Goal: Transaction & Acquisition: Purchase product/service

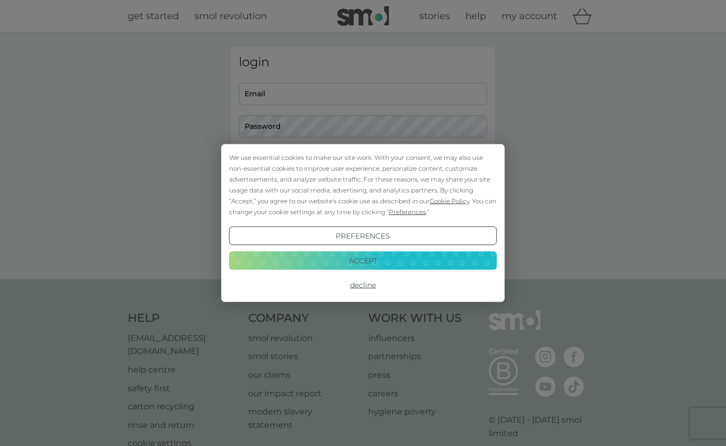
click at [414, 260] on button "Accept" at bounding box center [363, 260] width 268 height 19
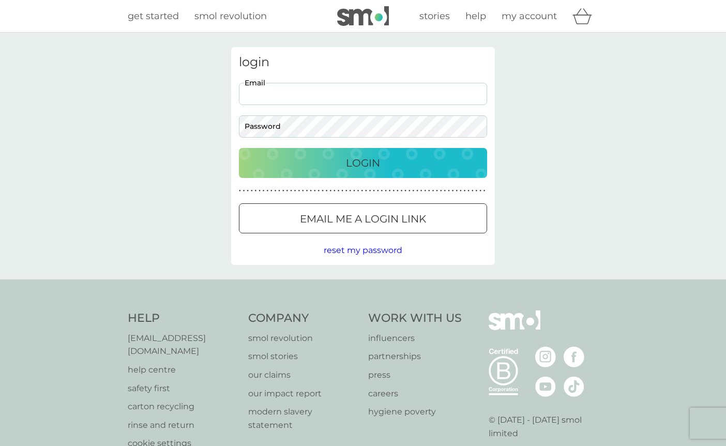
click at [320, 94] on input "Email" at bounding box center [363, 94] width 248 height 22
type input "[EMAIL_ADDRESS][DOMAIN_NAME]"
click at [118, 168] on div "login [EMAIL_ADDRESS][DOMAIN_NAME] Email Password Login ● ● ● ● ● ● ● ● ● ● ● ●…" at bounding box center [363, 156] width 726 height 247
click at [313, 162] on div "Login" at bounding box center [363, 163] width 228 height 17
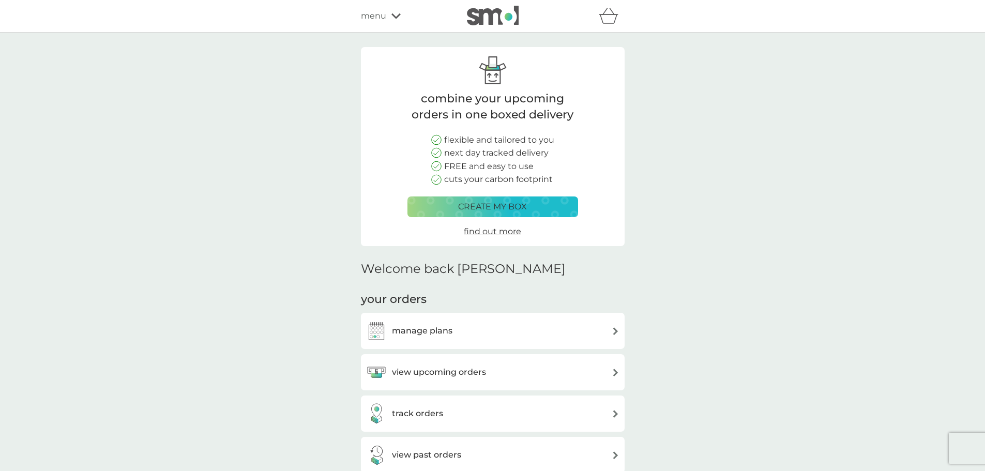
click at [385, 12] on span "menu" at bounding box center [373, 15] width 25 height 13
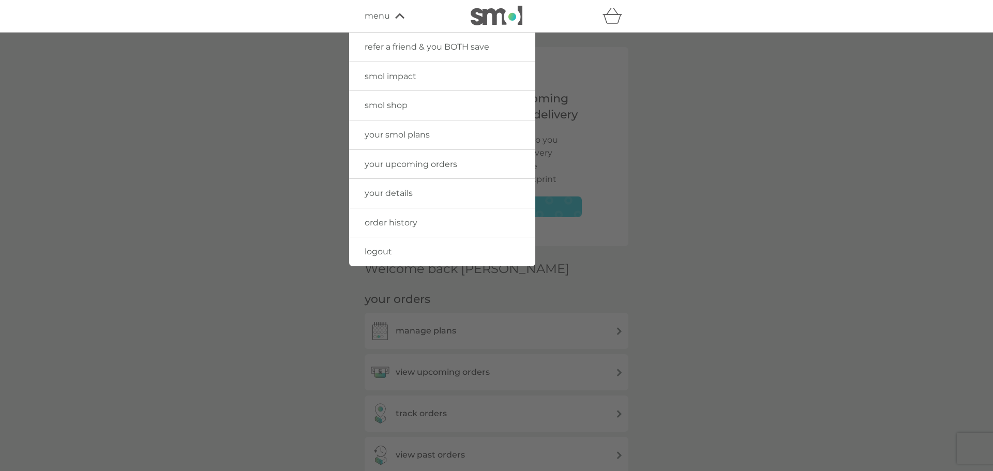
click at [384, 95] on link "smol shop" at bounding box center [442, 105] width 186 height 29
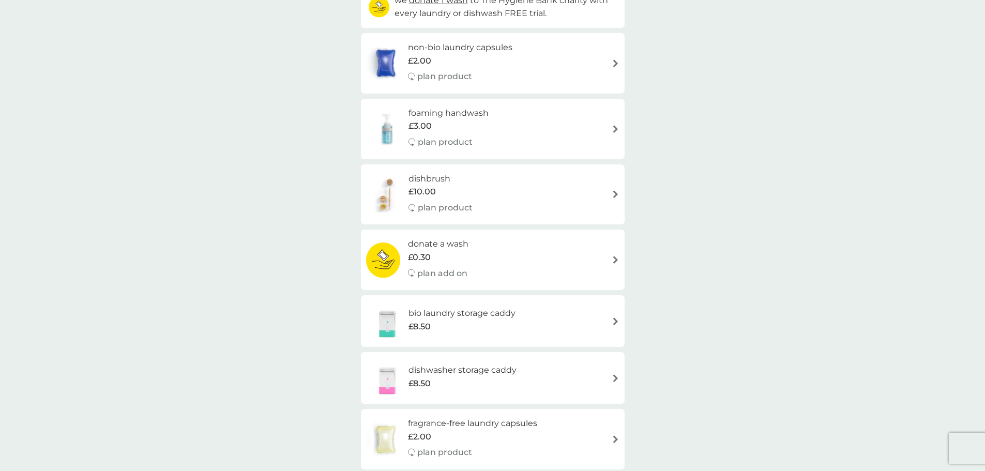
scroll to position [155, 0]
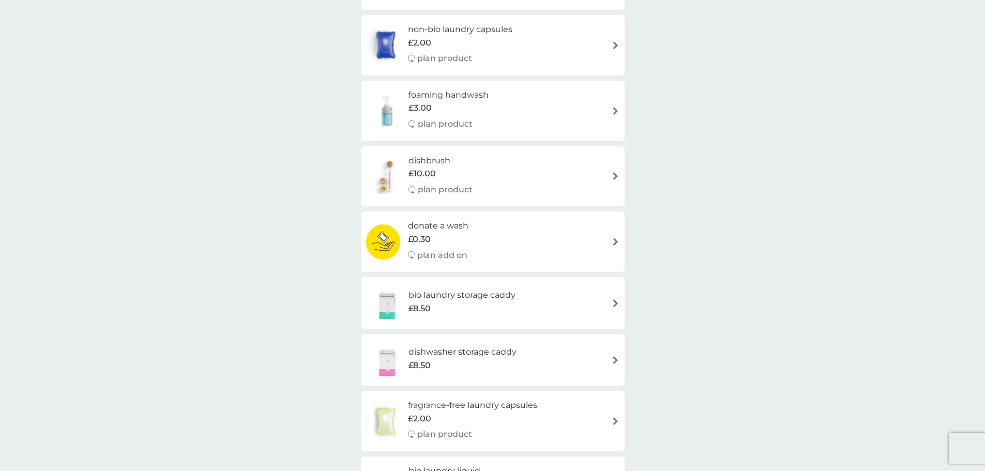
click at [453, 160] on h6 "dishbrush" at bounding box center [441, 160] width 64 height 13
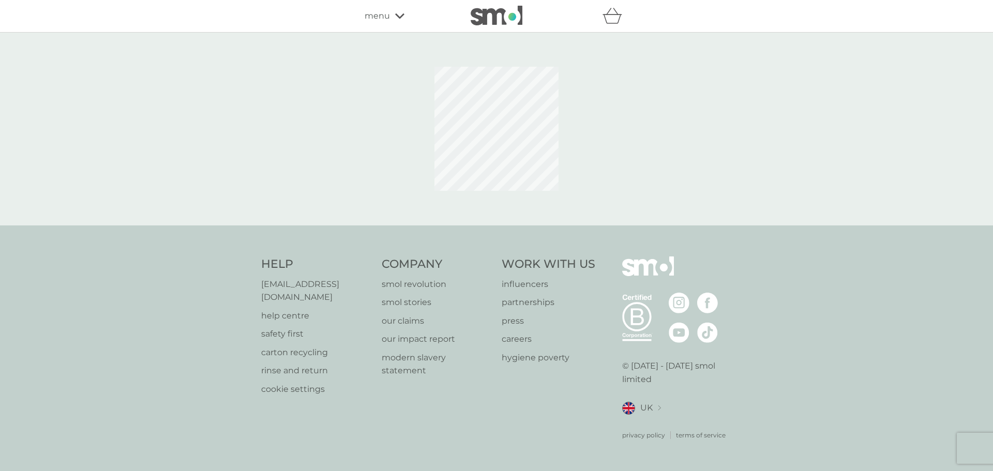
select select "245"
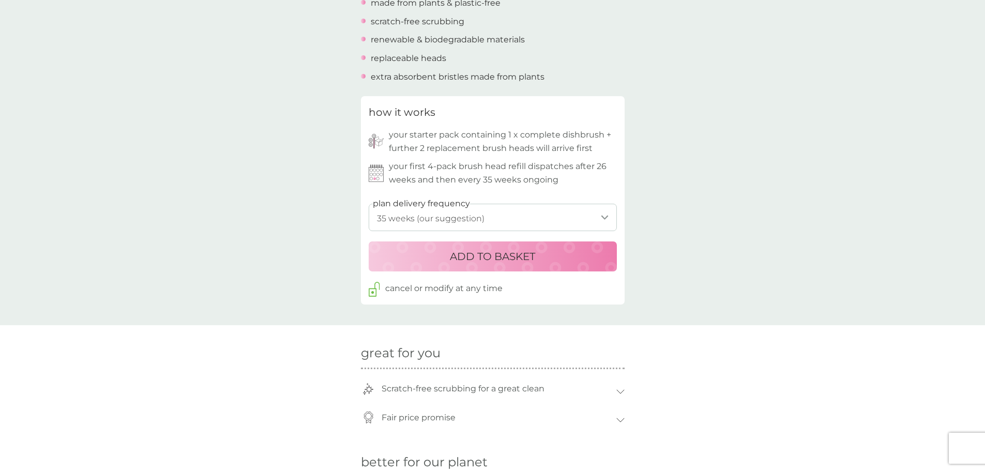
scroll to position [414, 0]
click at [417, 215] on select "1 week 2 weeks 3 weeks 4 weeks 5 weeks 6 weeks 7 weeks 8 weeks 9 weeks 10 weeks…" at bounding box center [493, 216] width 248 height 27
click at [262, 185] on div "back excellent products and service excellent products and service. - Sue excel…" at bounding box center [492, 251] width 985 height 1237
click at [416, 266] on button "ADD TO BASKET" at bounding box center [493, 256] width 248 height 30
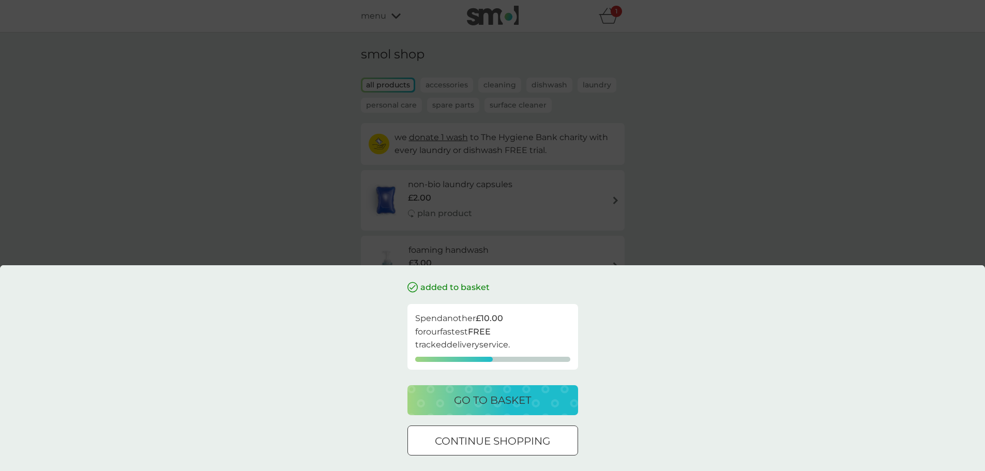
click at [483, 442] on div at bounding box center [480, 441] width 6 height 6
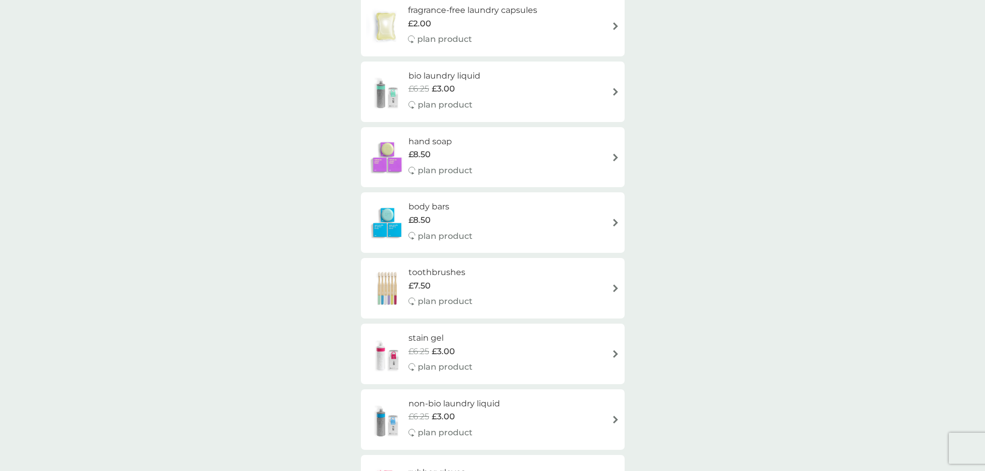
scroll to position [569, 0]
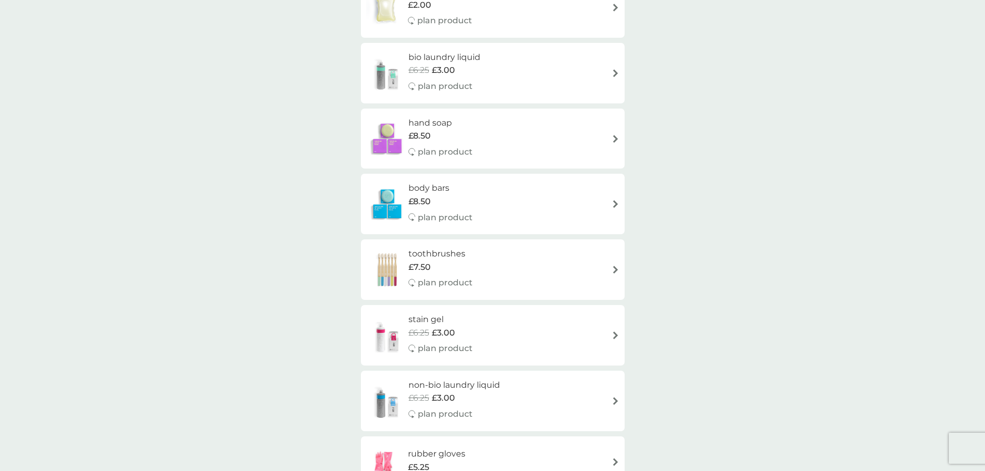
click at [485, 266] on div "toothbrushes £7.50 plan product" at bounding box center [492, 269] width 253 height 45
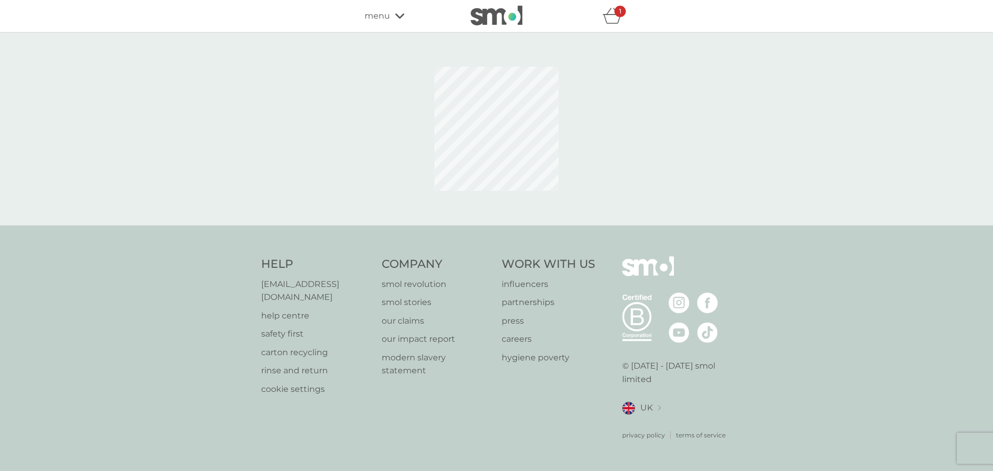
select select "119"
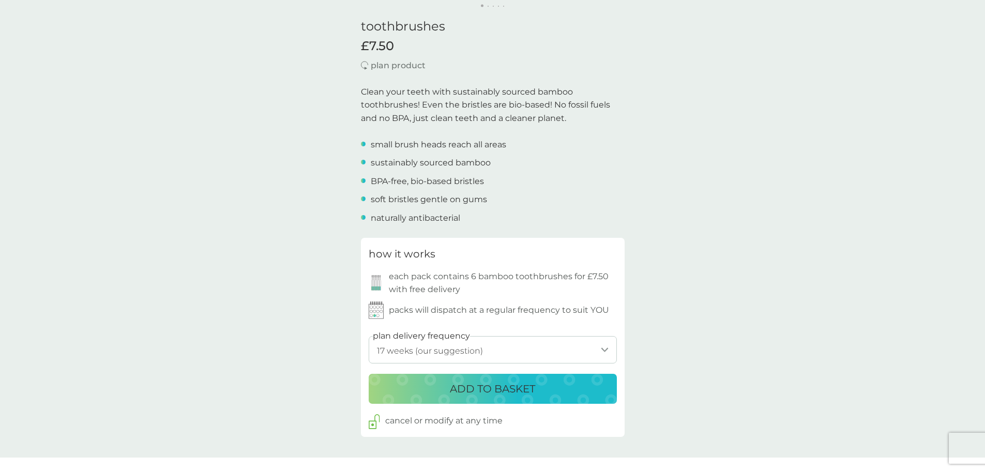
scroll to position [310, 0]
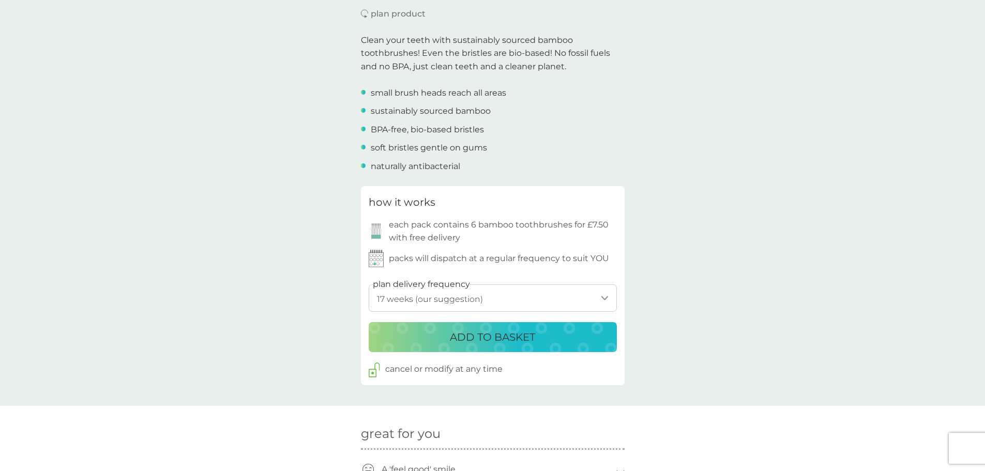
click at [489, 332] on p "ADD TO BASKET" at bounding box center [492, 337] width 85 height 17
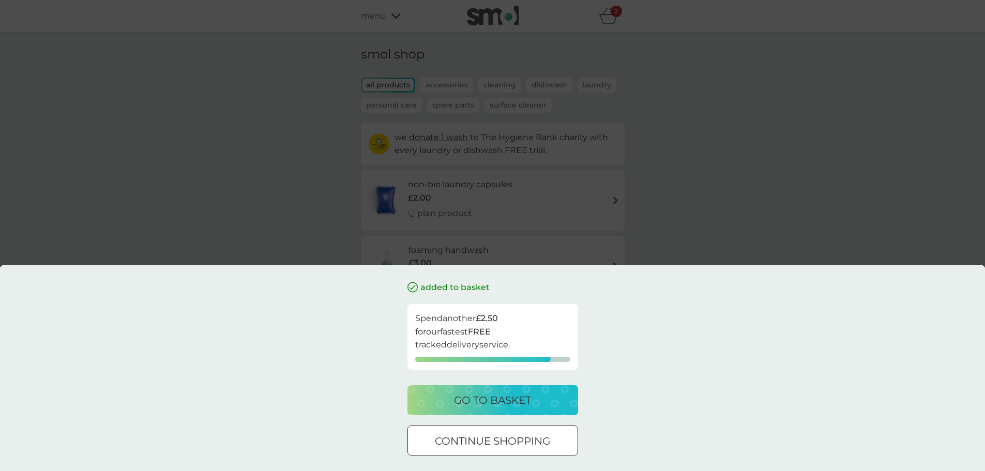
click at [486, 435] on p "continue shopping" at bounding box center [492, 441] width 115 height 17
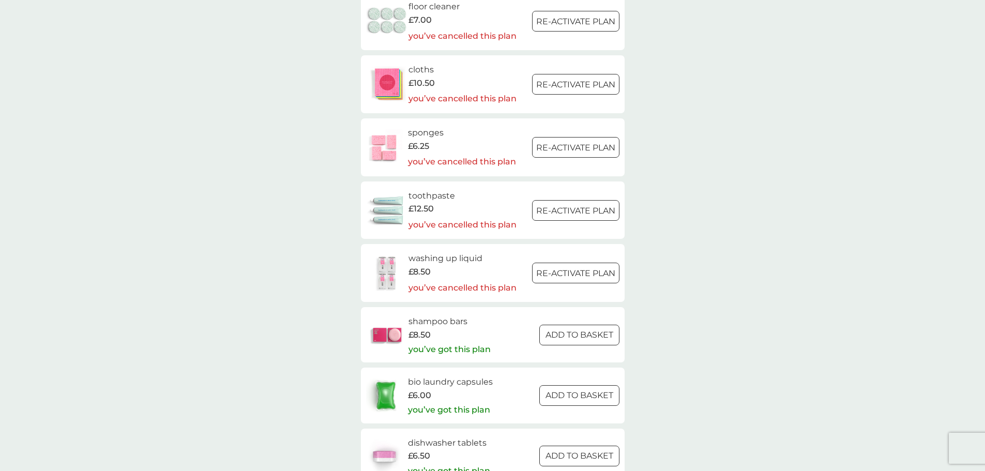
scroll to position [1241, 0]
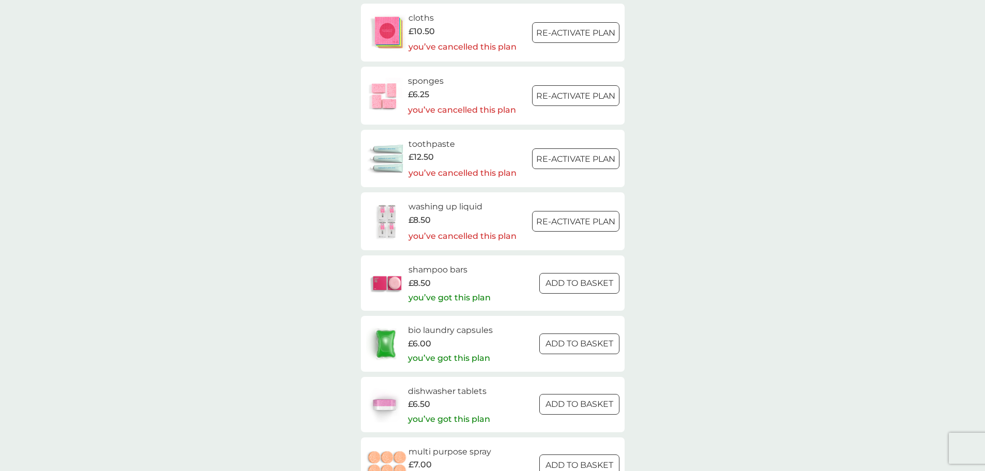
click at [486, 277] on div "£8.50" at bounding box center [450, 283] width 82 height 13
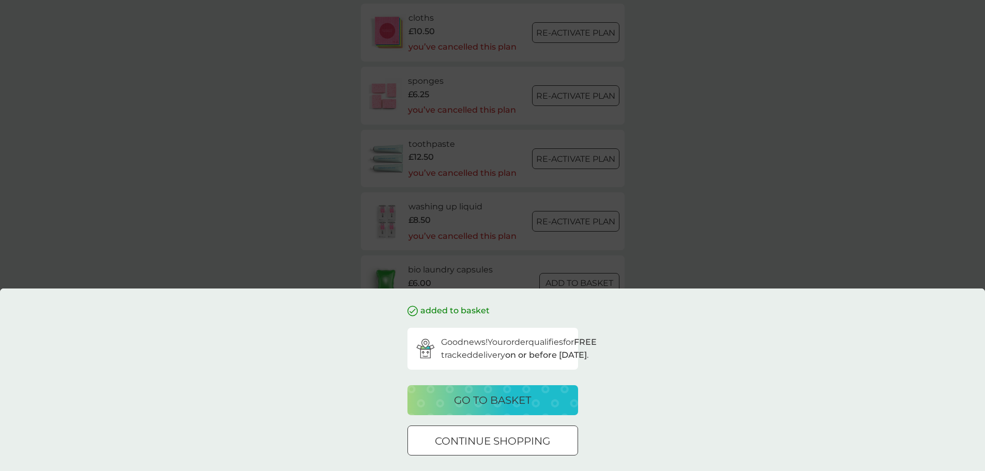
click at [484, 434] on p "continue shopping" at bounding box center [492, 441] width 115 height 17
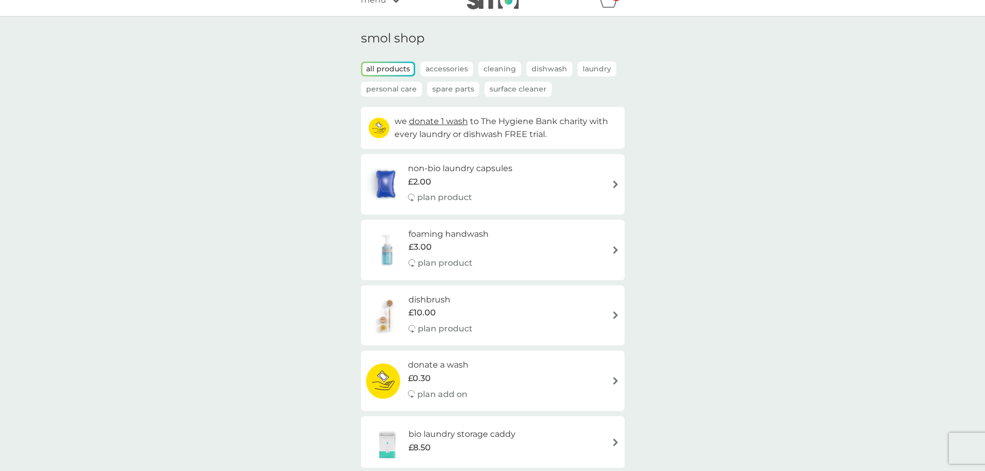
scroll to position [0, 0]
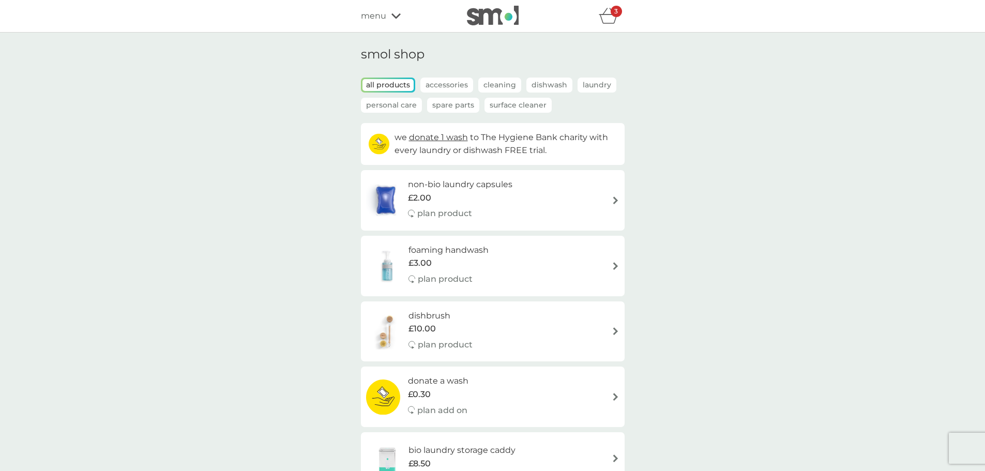
click at [602, 16] on icon "basket" at bounding box center [609, 16] width 20 height 16
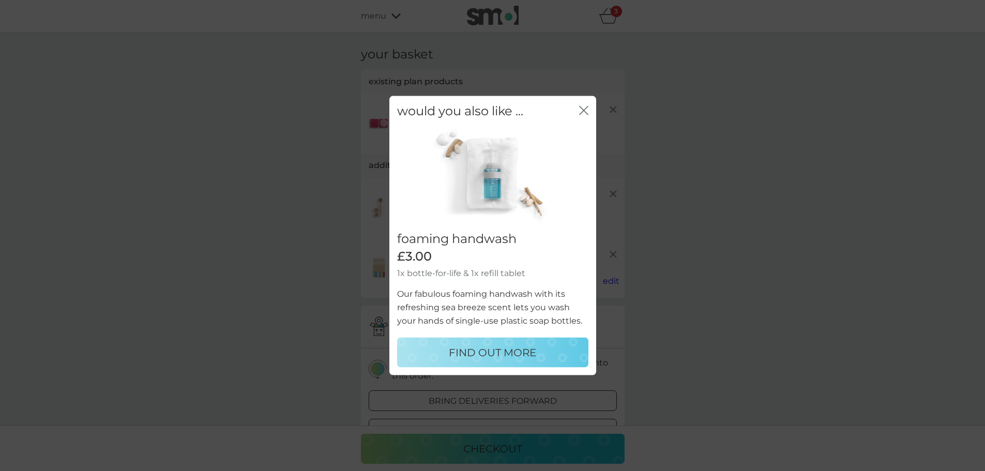
click at [586, 109] on icon "close" at bounding box center [586, 110] width 4 height 8
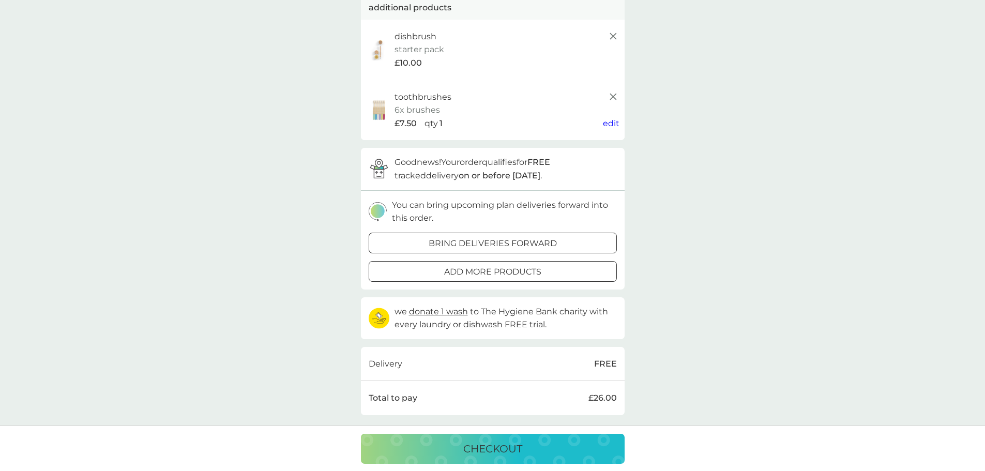
scroll to position [414, 0]
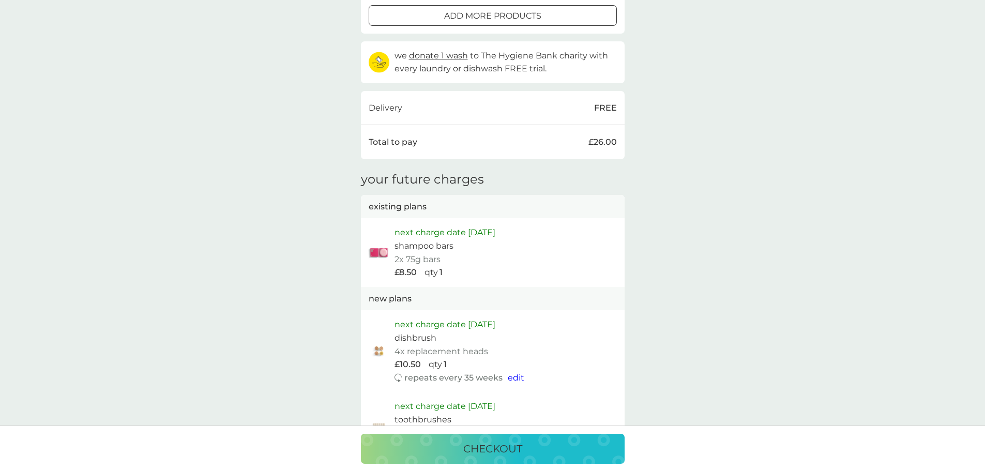
click at [473, 445] on p "checkout" at bounding box center [492, 449] width 59 height 17
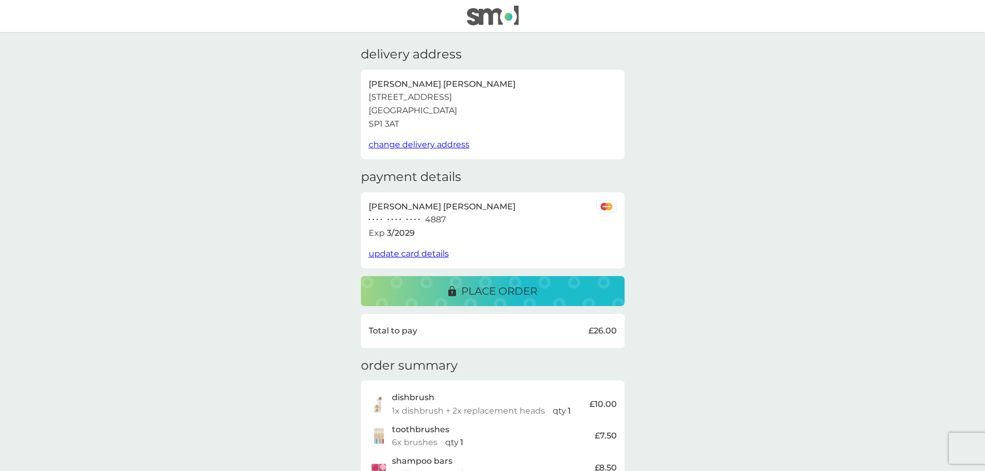
click at [497, 299] on p "place order" at bounding box center [499, 291] width 76 height 17
